Goal: Information Seeking & Learning: Compare options

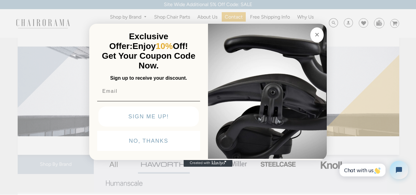
click at [313, 33] on button "Close dialog" at bounding box center [316, 34] width 13 height 15
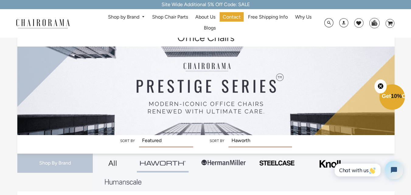
click at [133, 16] on link "Shop by Brand" at bounding box center [126, 16] width 43 height 9
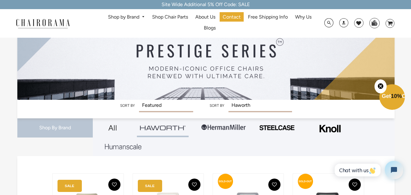
scroll to position [30, 0]
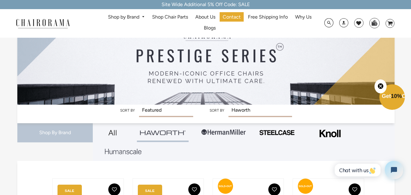
click at [138, 16] on link "Shop by Brand" at bounding box center [126, 16] width 43 height 9
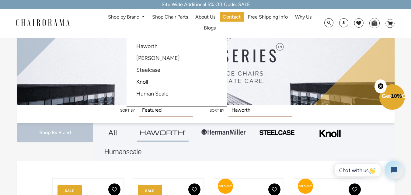
click at [136, 79] on link "Knoll" at bounding box center [142, 82] width 12 height 7
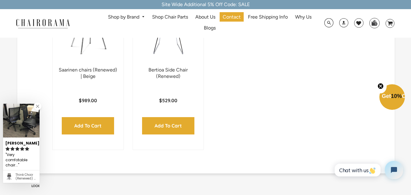
scroll to position [364, 0]
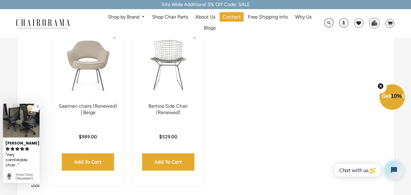
click at [114, 14] on link "Shop by Brand" at bounding box center [126, 16] width 43 height 9
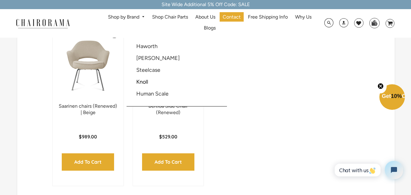
click at [127, 19] on link "Shop by Brand" at bounding box center [126, 16] width 43 height 9
click at [138, 91] on link "Human Scale" at bounding box center [152, 93] width 32 height 7
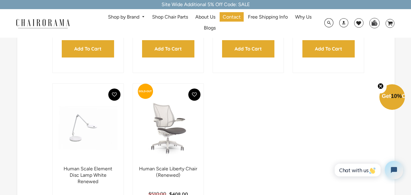
scroll to position [335, 0]
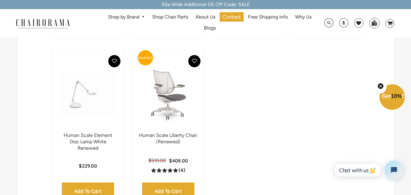
drag, startPoint x: 181, startPoint y: 92, endPoint x: 163, endPoint y: 95, distance: 18.5
click at [163, 95] on img at bounding box center [168, 94] width 58 height 76
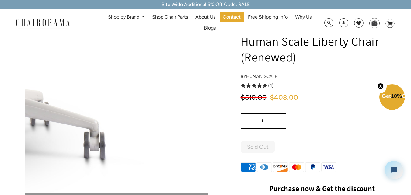
click at [193, 157] on img at bounding box center [116, 109] width 183 height 183
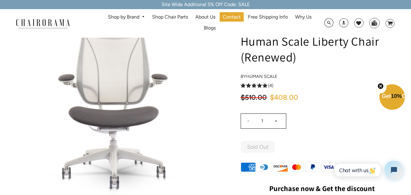
click at [269, 51] on h1 "Human Scale Liberty Chair (Renewed)" at bounding box center [322, 49] width 163 height 32
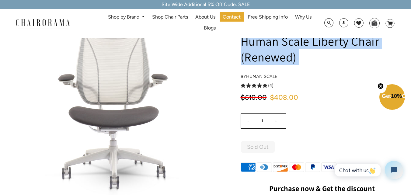
click at [269, 51] on h1 "Human Scale Liberty Chair (Renewed)" at bounding box center [322, 49] width 163 height 32
copy div "Human Scale Liberty Chair (Renewed)"
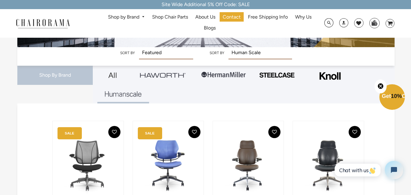
scroll to position [31, 0]
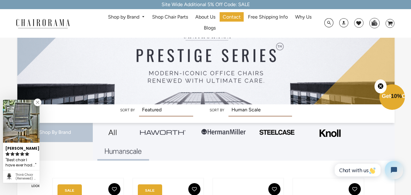
click at [133, 14] on link "Shop by Brand" at bounding box center [126, 16] width 43 height 9
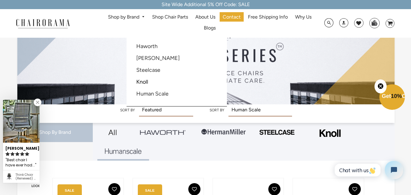
click at [150, 84] on li "Knoll" at bounding box center [160, 82] width 55 height 12
click at [145, 81] on link "Knoll" at bounding box center [142, 82] width 12 height 7
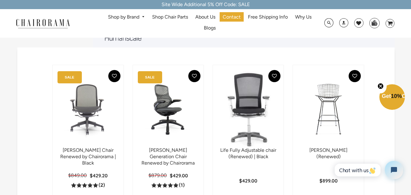
scroll to position [152, 0]
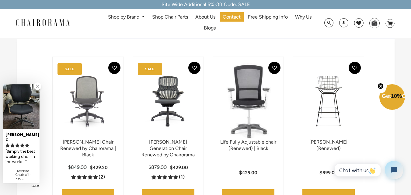
click at [132, 18] on link "Shop by Brand" at bounding box center [126, 16] width 43 height 9
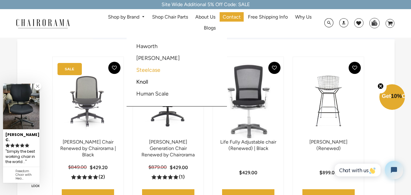
click at [149, 71] on link "Steelcase" at bounding box center [148, 70] width 24 height 7
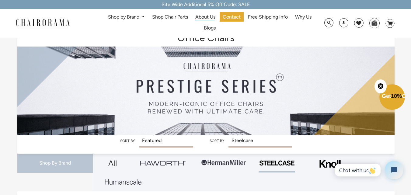
click at [198, 16] on span "About Us" at bounding box center [205, 17] width 20 height 6
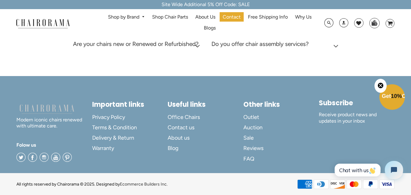
scroll to position [321, 0]
click at [180, 137] on span "About us" at bounding box center [179, 138] width 22 height 7
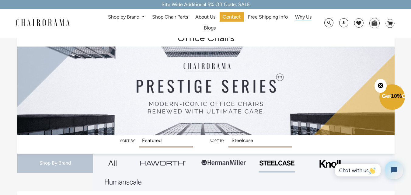
click at [301, 17] on span "Why Us" at bounding box center [303, 17] width 16 height 6
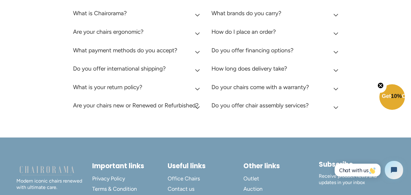
scroll to position [518, 0]
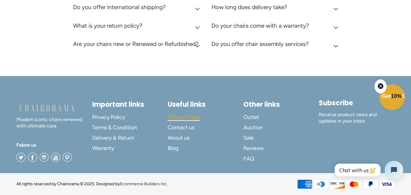
click at [189, 116] on span "Office Chairs" at bounding box center [184, 117] width 32 height 7
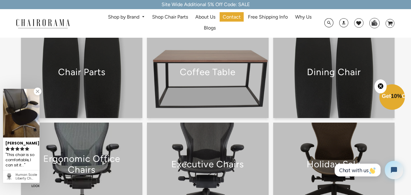
click at [112, 79] on div "Chair Parts" at bounding box center [81, 75] width 121 height 16
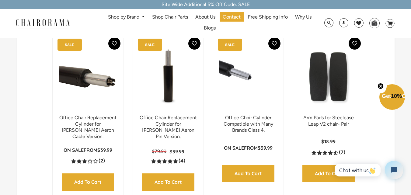
scroll to position [30, 0]
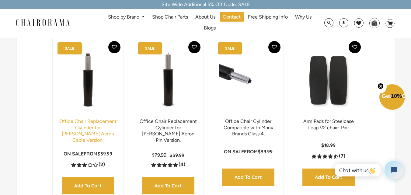
click at [91, 129] on link "Office Chair Replacement Cylinder for Herman Miller Aeron Cable Version." at bounding box center [87, 130] width 57 height 25
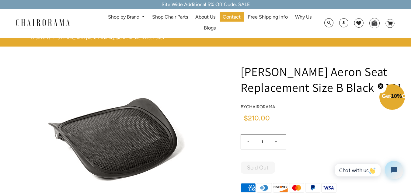
click at [247, 87] on h1 "[PERSON_NAME] Aeron Seat Replacement Size B Black 3D01" at bounding box center [322, 80] width 163 height 32
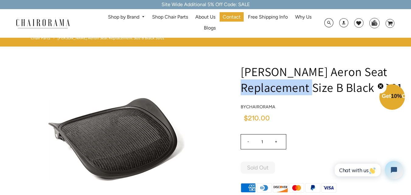
click at [247, 87] on h1 "[PERSON_NAME] Aeron Seat Replacement Size B Black 3D01" at bounding box center [322, 80] width 163 height 32
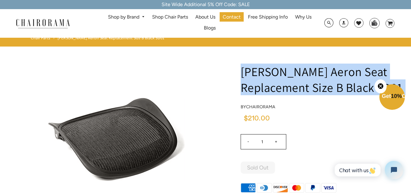
click at [247, 87] on h1 "[PERSON_NAME] Aeron Seat Replacement Size B Black 3D01" at bounding box center [322, 80] width 163 height 32
copy div "[PERSON_NAME] Aeron Seat Replacement Size B Black 3D01"
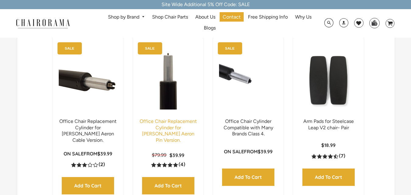
click at [156, 135] on link "Office Chair Replacement Cylinder for [PERSON_NAME] Aeron Pin Version." at bounding box center [168, 130] width 57 height 25
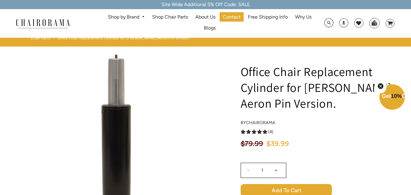
click at [251, 84] on h1 "Office Chair Replacement Cylinder for [PERSON_NAME] Aeron Pin Version." at bounding box center [322, 87] width 163 height 47
click at [251, 84] on h1 "Office Chair Replacement Cylinder for Herman Miller Aeron Pin Version." at bounding box center [322, 87] width 163 height 47
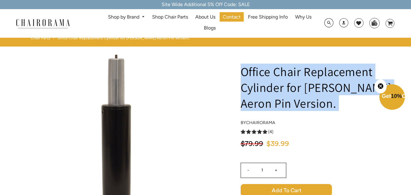
click at [251, 84] on h1 "Office Chair Replacement Cylinder for Herman Miller Aeron Pin Version." at bounding box center [322, 87] width 163 height 47
copy div "Office Chair Replacement Cylinder for Herman Miller Aeron Pin Version."
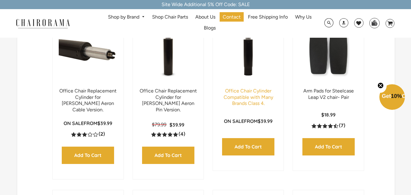
click at [269, 99] on link "Office Chair Cylinder Compatible with Many Brands Class 4." at bounding box center [249, 97] width 50 height 19
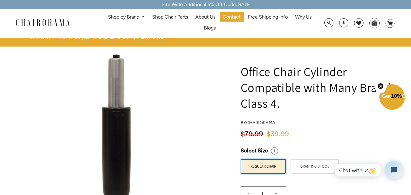
click at [271, 86] on h1 "Office Chair Cylinder Compatible with Many Brands Class 4." at bounding box center [322, 87] width 163 height 47
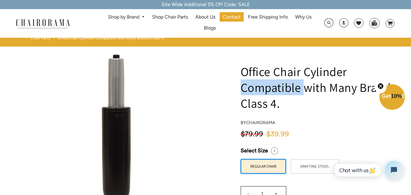
click at [271, 86] on h1 "Office Chair Cylinder Compatible with Many Brands Class 4." at bounding box center [322, 87] width 163 height 47
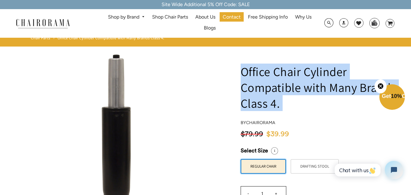
click at [271, 86] on h1 "Office Chair Cylinder Compatible with Many Brands Class 4." at bounding box center [322, 87] width 163 height 47
copy div "Office Chair Cylinder Compatible with Many Brands Class 4."
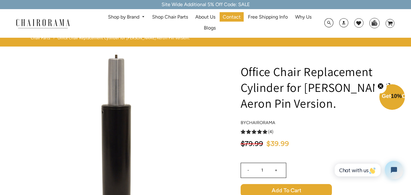
click at [126, 16] on link "Shop by Brand" at bounding box center [126, 16] width 43 height 9
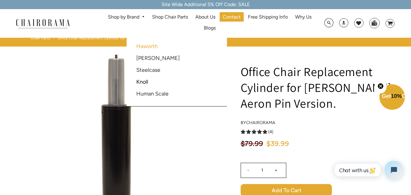
click at [143, 46] on link "Haworth" at bounding box center [146, 46] width 21 height 7
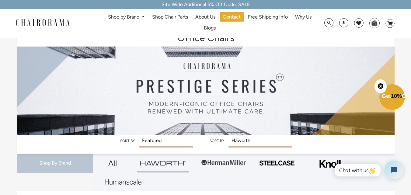
click at [139, 15] on link "Shop by Brand" at bounding box center [126, 16] width 43 height 9
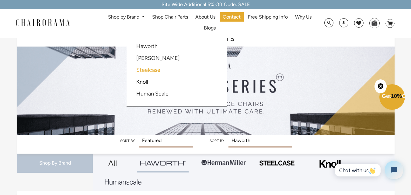
click at [153, 72] on link "Steelcase" at bounding box center [148, 70] width 24 height 7
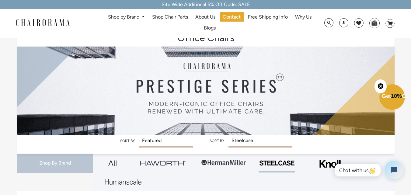
click at [117, 19] on link "Shop by Brand" at bounding box center [126, 16] width 43 height 9
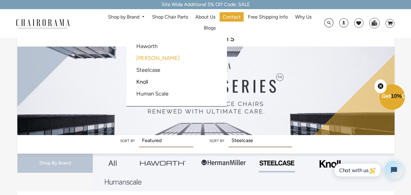
click at [148, 60] on link "[PERSON_NAME]" at bounding box center [158, 58] width 44 height 7
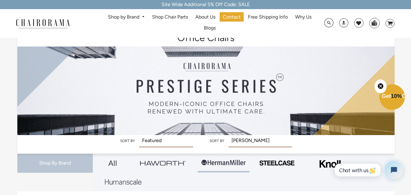
click at [142, 15] on span "DesktopNavigation" at bounding box center [141, 17] width 5 height 4
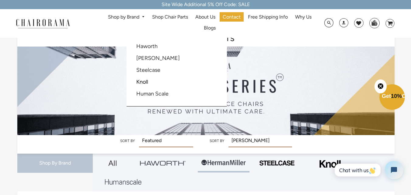
click at [153, 73] on li "Steelcase" at bounding box center [160, 71] width 55 height 12
click at [153, 71] on link "Steelcase" at bounding box center [148, 70] width 24 height 7
